Goal: Navigation & Orientation: Find specific page/section

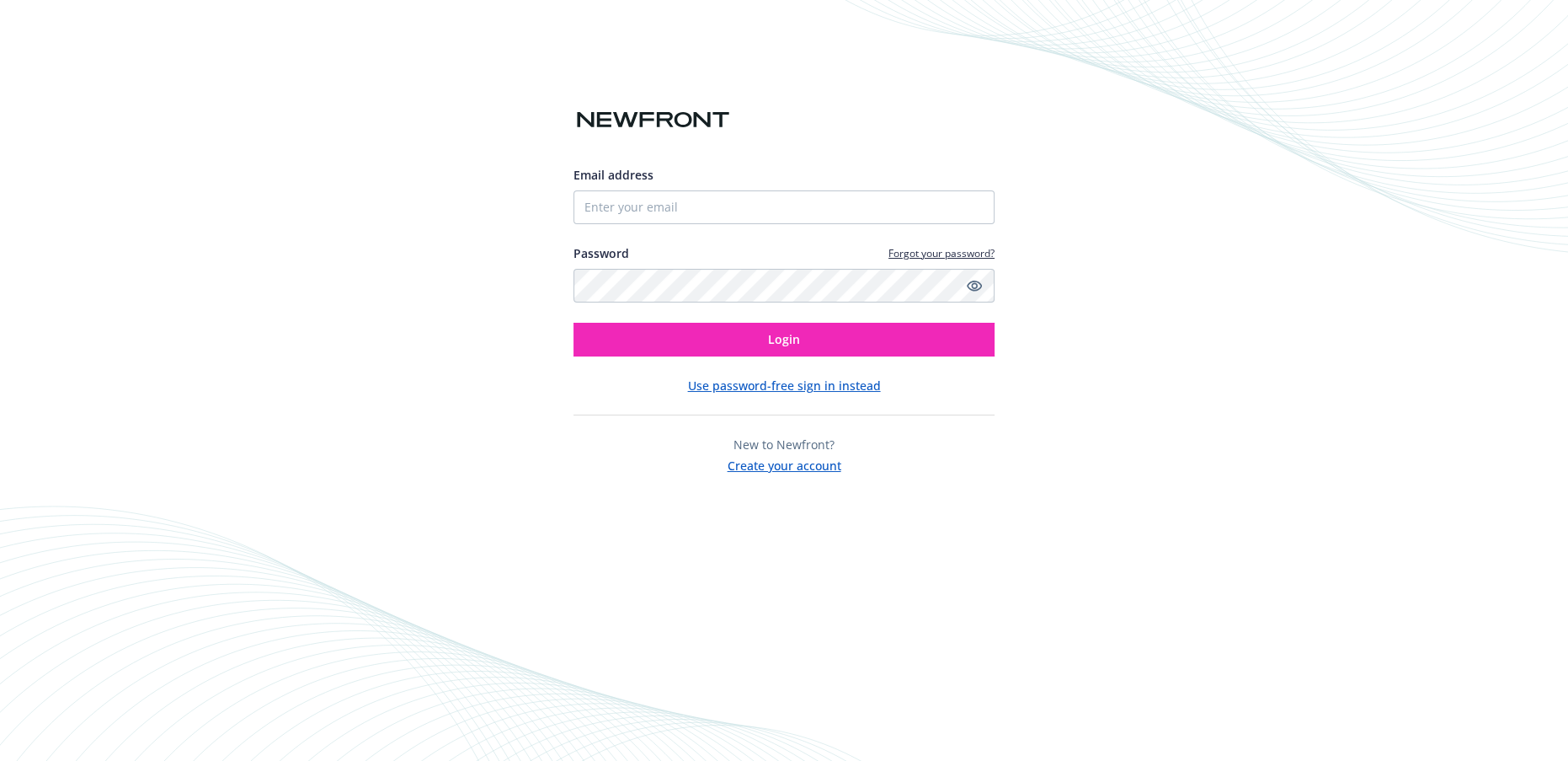
click at [699, 225] on div "Email address Password Forgot your password? Login" at bounding box center [784, 261] width 421 height 190
click at [684, 199] on input "Email address" at bounding box center [784, 207] width 421 height 34
type input "[PERSON_NAME][EMAIL_ADDRESS][PERSON_NAME][DOMAIN_NAME]"
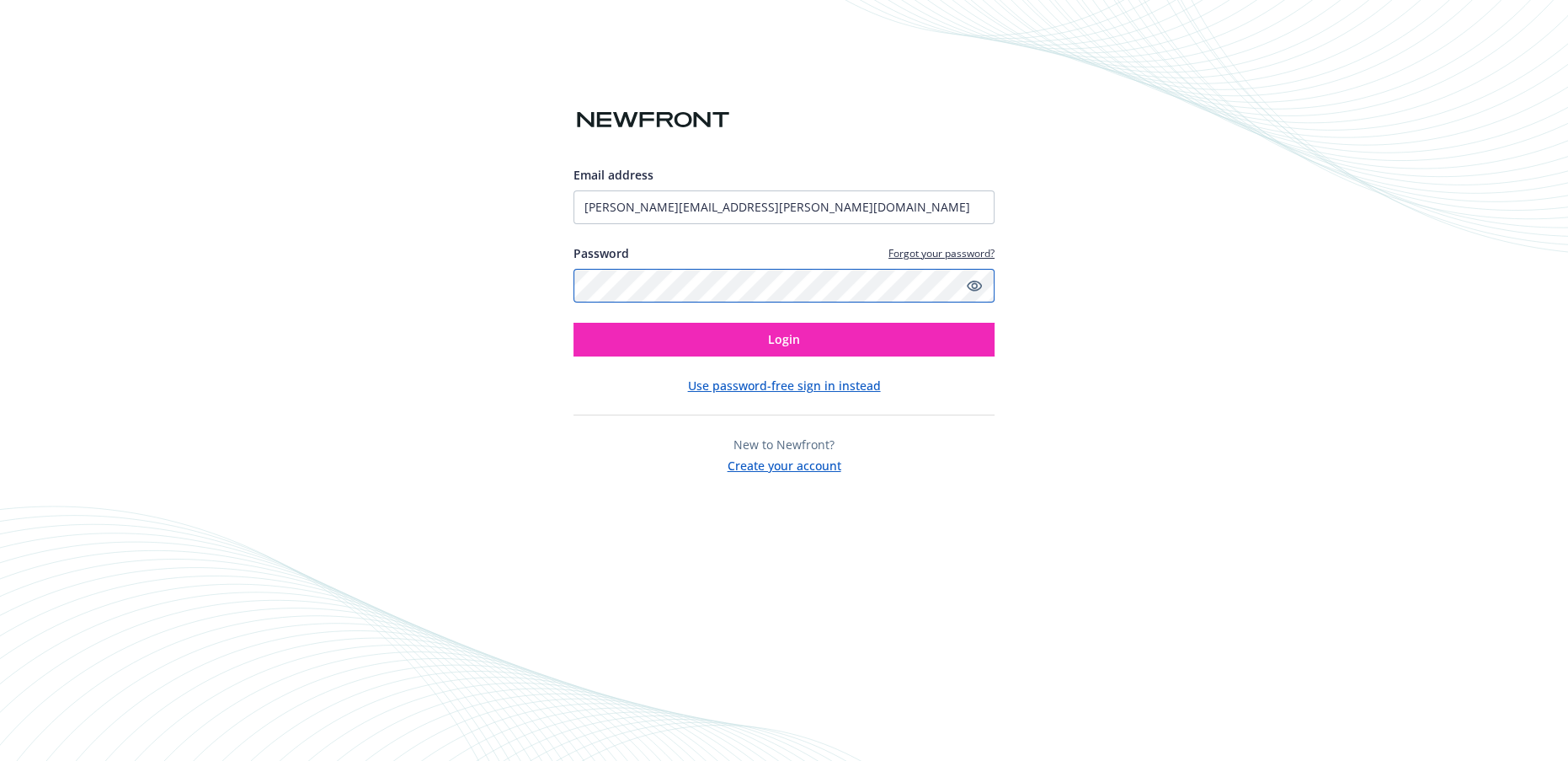
click at [574, 323] on button "Login" at bounding box center [784, 339] width 421 height 34
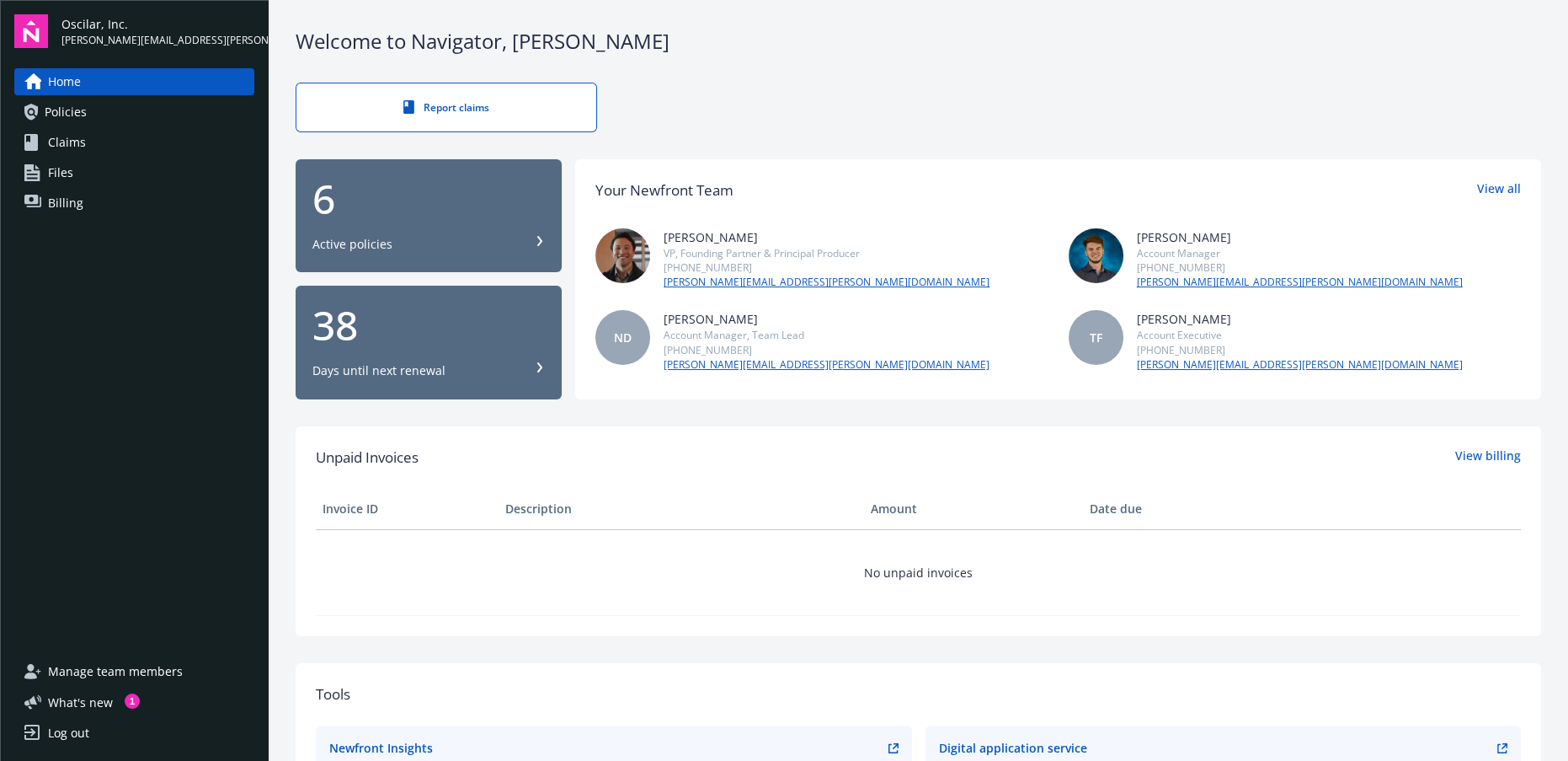
click at [421, 240] on div "Active policies" at bounding box center [428, 245] width 233 height 17
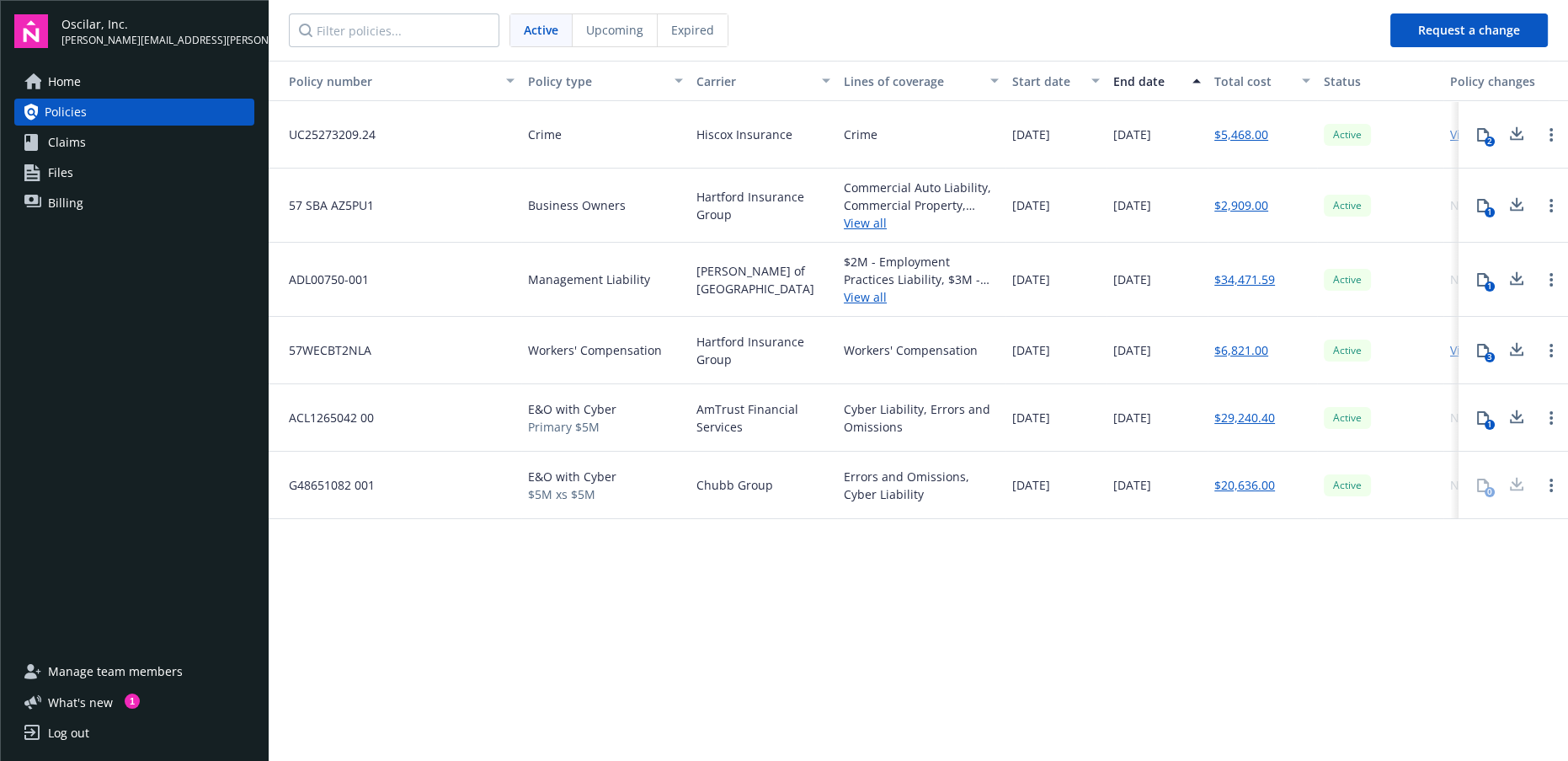
click at [1459, 345] on div "3" at bounding box center [1513, 350] width 109 height 68
click at [1459, 352] on div "3" at bounding box center [1513, 350] width 109 height 68
click at [1546, 357] on link "Open options" at bounding box center [1552, 350] width 20 height 20
drag, startPoint x: 377, startPoint y: 363, endPoint x: 175, endPoint y: 420, distance: 209.9
click at [377, 363] on div "57WECBT2NLA" at bounding box center [395, 350] width 253 height 68
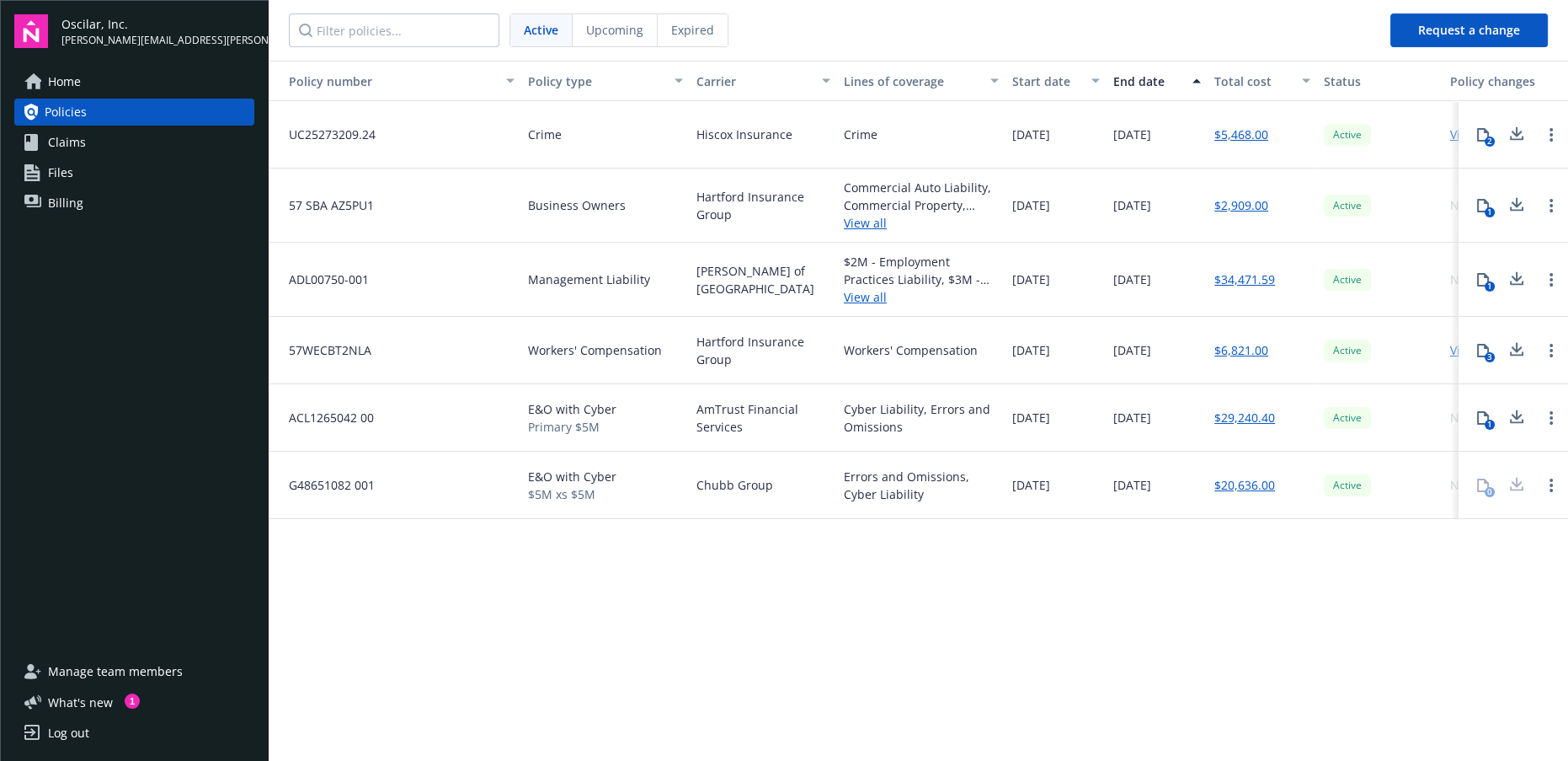
click at [62, 144] on span "Claims" at bounding box center [67, 142] width 38 height 27
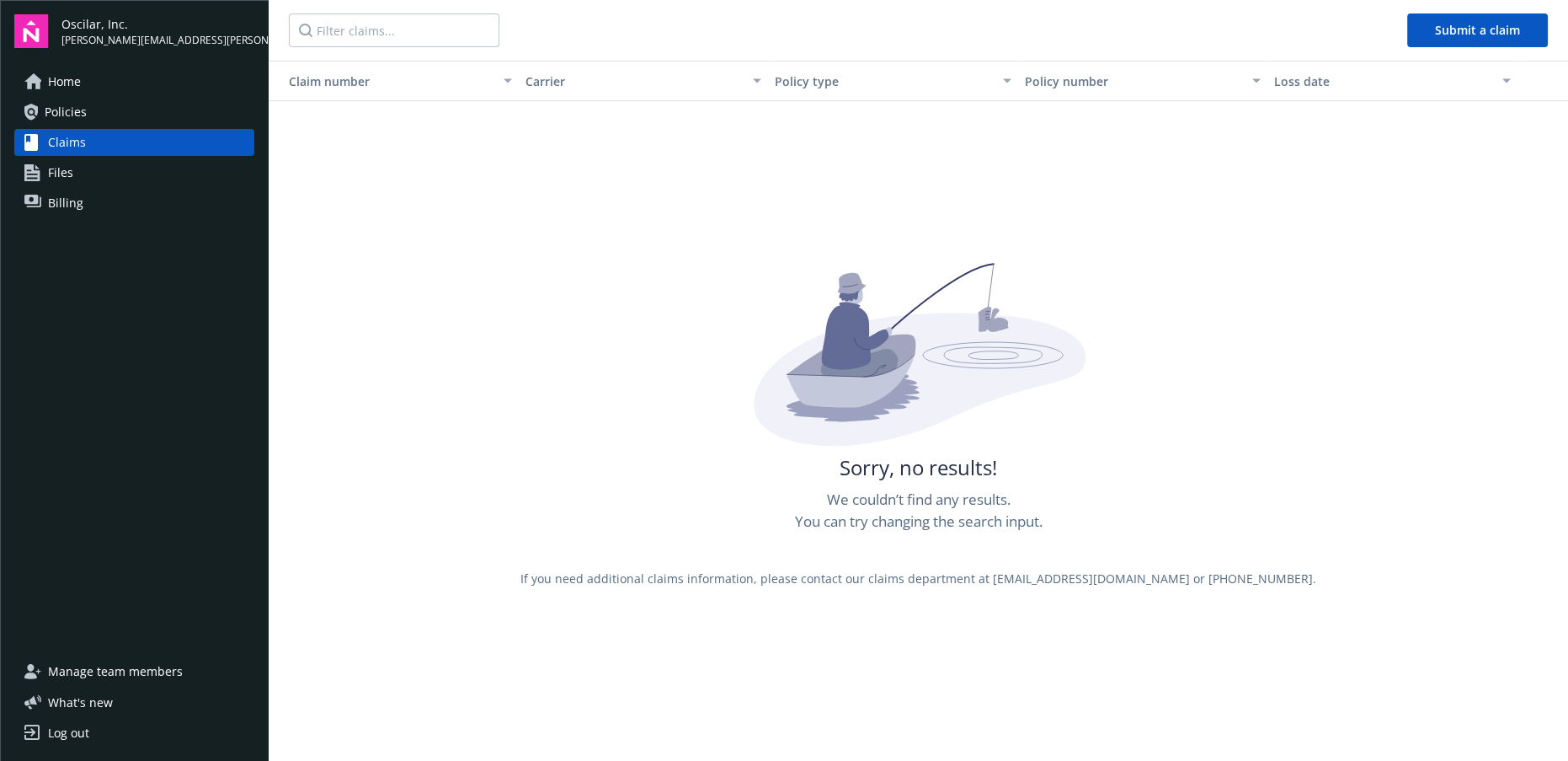
click at [62, 166] on span "Files" at bounding box center [61, 173] width 25 height 27
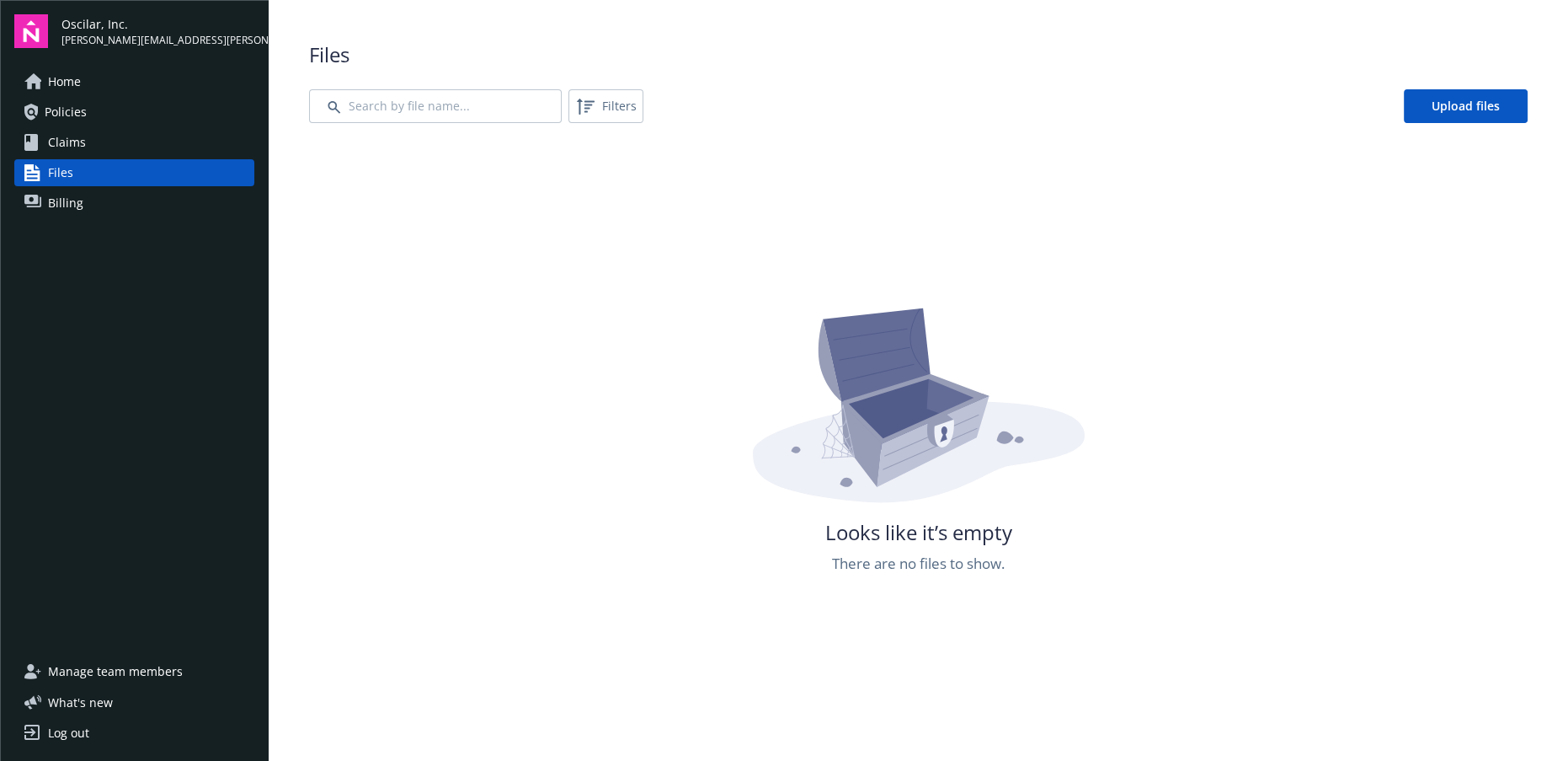
click at [68, 185] on span "Files" at bounding box center [61, 173] width 25 height 27
